Goal: Task Accomplishment & Management: Manage account settings

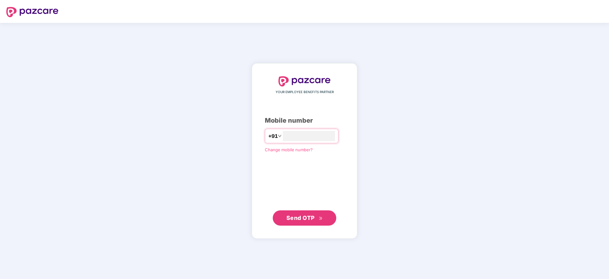
type input "**********"
click at [285, 221] on button "Send OTP" at bounding box center [304, 217] width 63 height 15
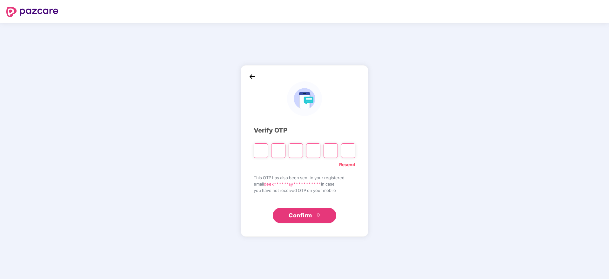
paste input "*"
type input "*"
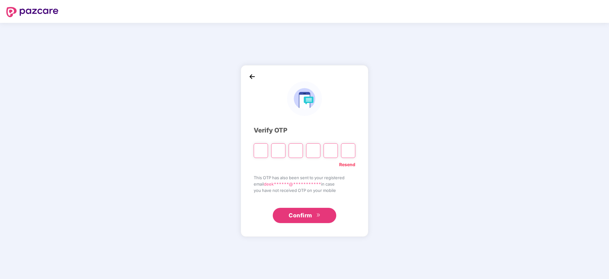
type input "*"
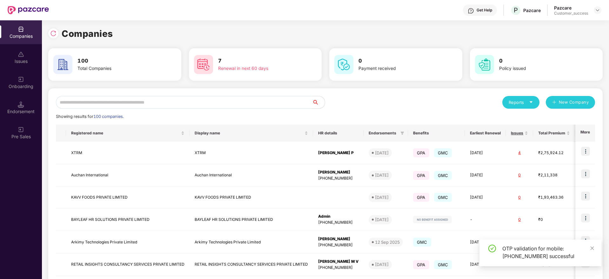
click at [153, 103] on input "text" at bounding box center [184, 102] width 256 height 13
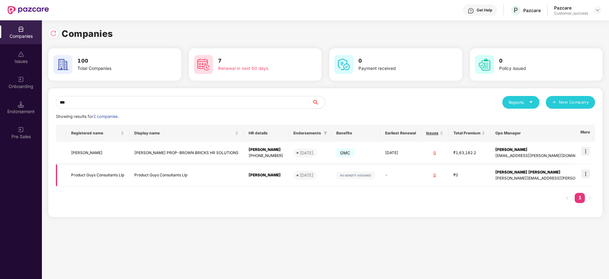
type input "***"
click at [98, 178] on td "Product Guys Consultants Llp" at bounding box center [97, 175] width 63 height 23
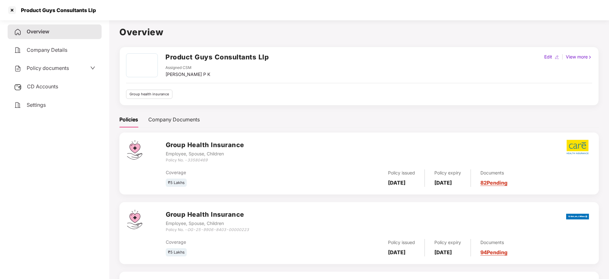
click at [49, 91] on div "CD Accounts" at bounding box center [55, 86] width 94 height 15
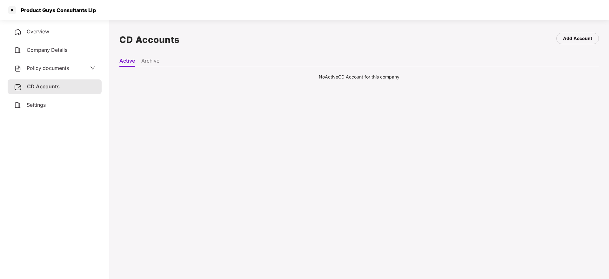
click at [151, 62] on li "Archive" at bounding box center [150, 61] width 18 height 9
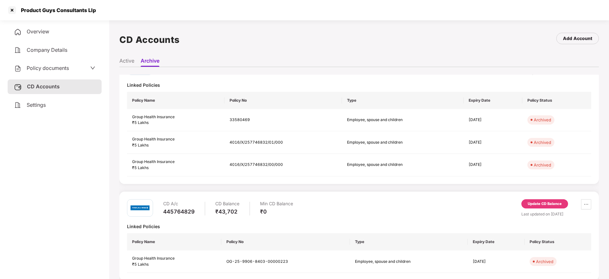
scroll to position [26, 0]
